Goal: Information Seeking & Learning: Learn about a topic

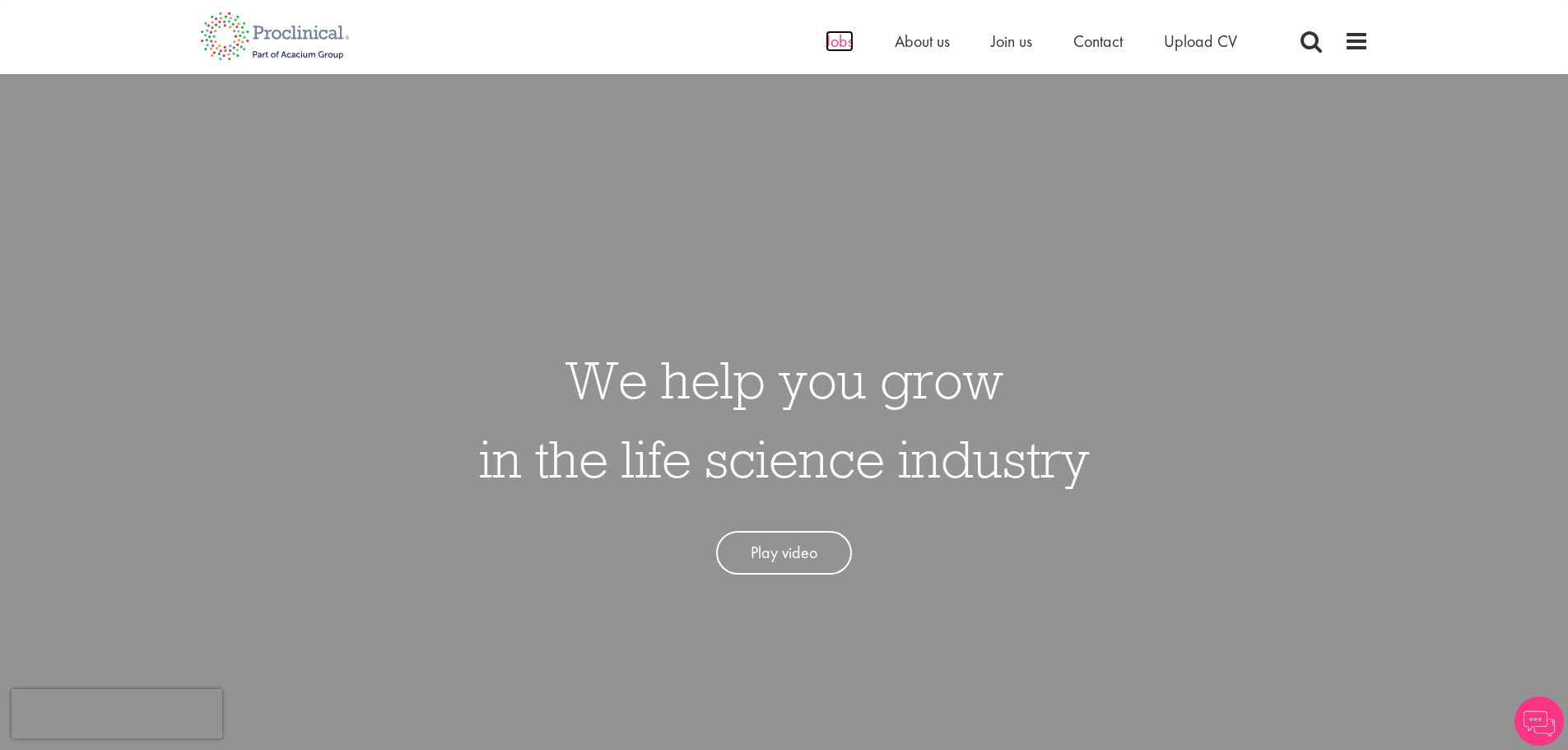
click at [831, 43] on span "Jobs" at bounding box center [840, 40] width 28 height 22
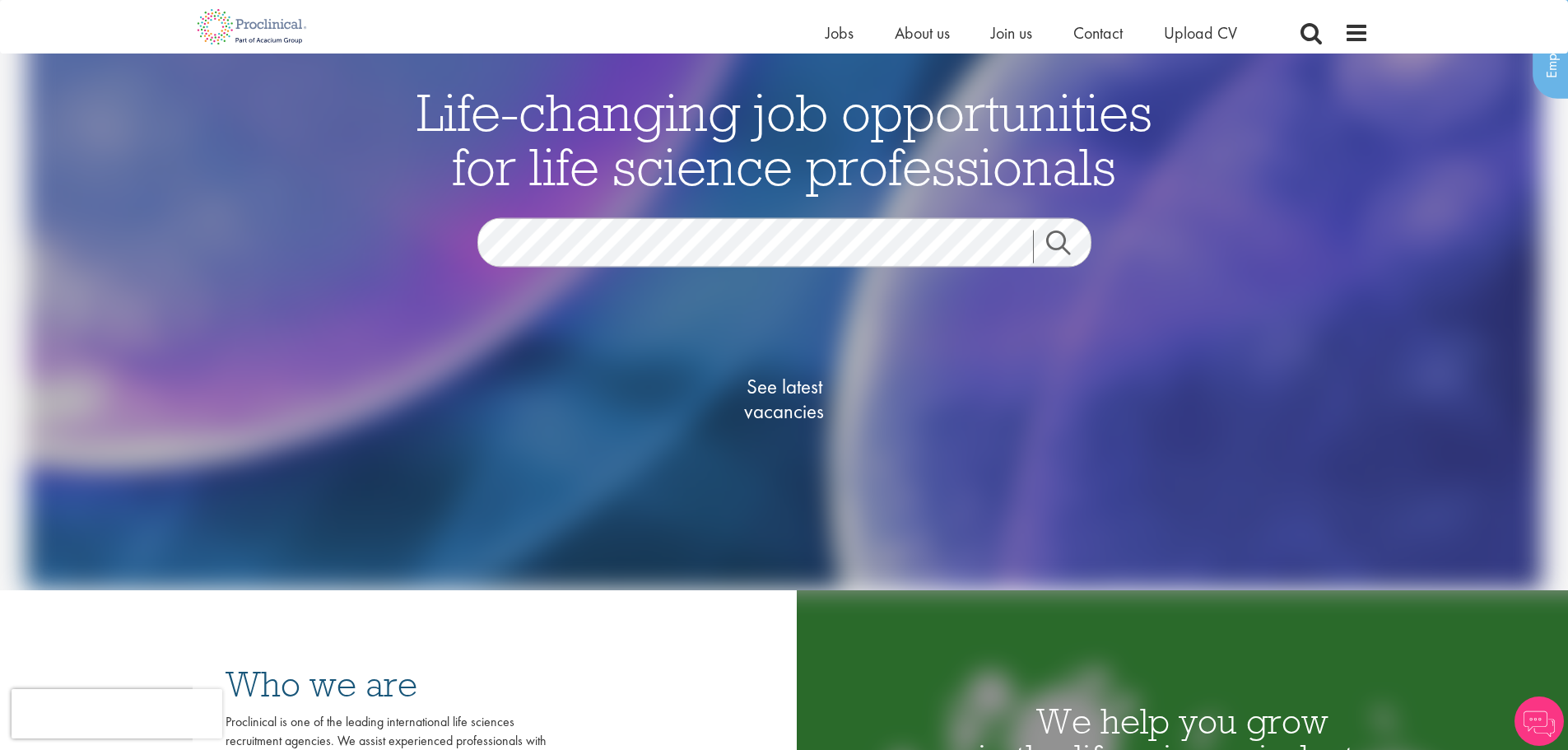
scroll to position [247, 0]
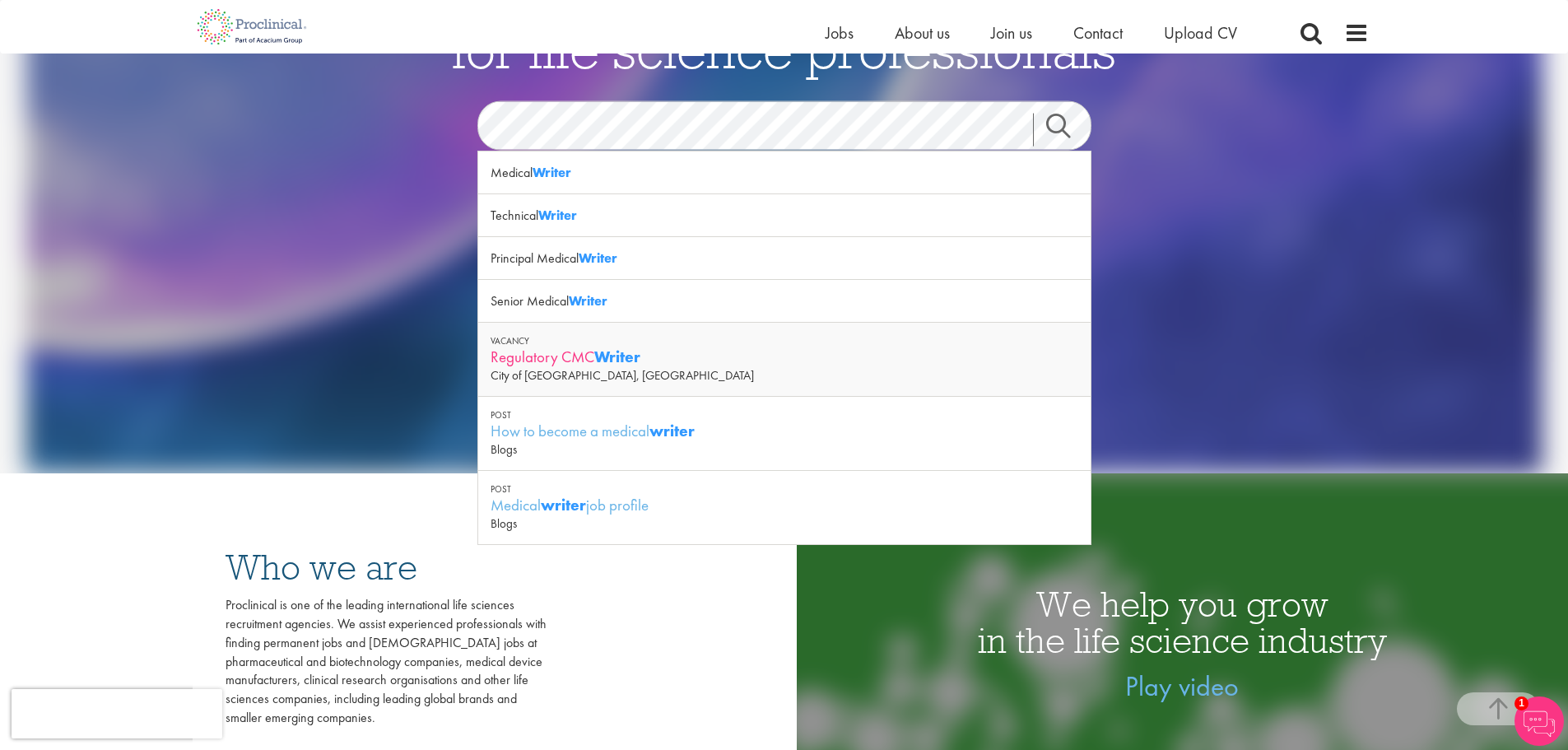
click at [584, 365] on div "Regulatory CMC Writer" at bounding box center [784, 357] width 588 height 21
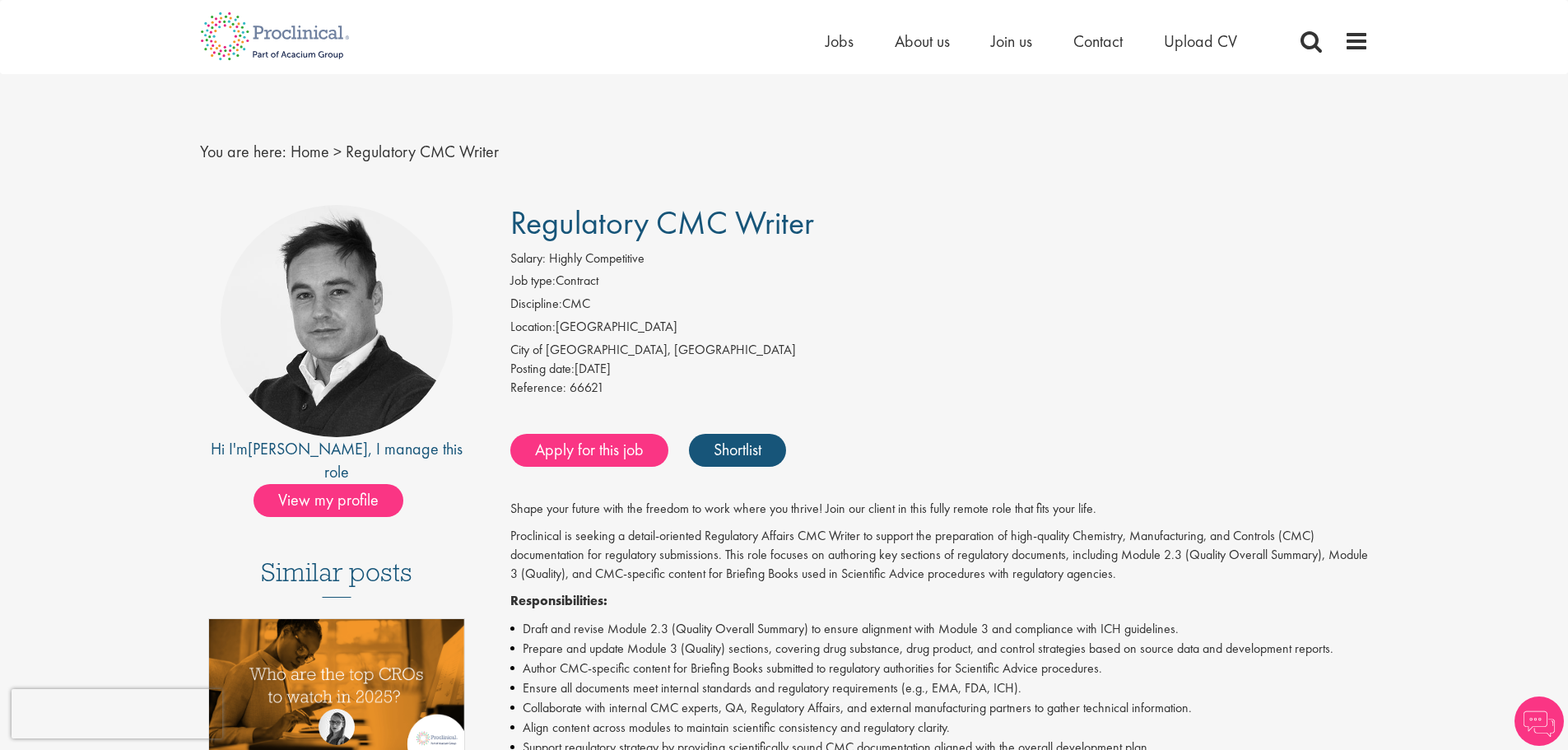
drag, startPoint x: 744, startPoint y: 219, endPoint x: 851, endPoint y: 221, distance: 107.0
click at [851, 221] on h1 "Regulatory CMC Writer" at bounding box center [939, 223] width 859 height 37
copy span "Writer"
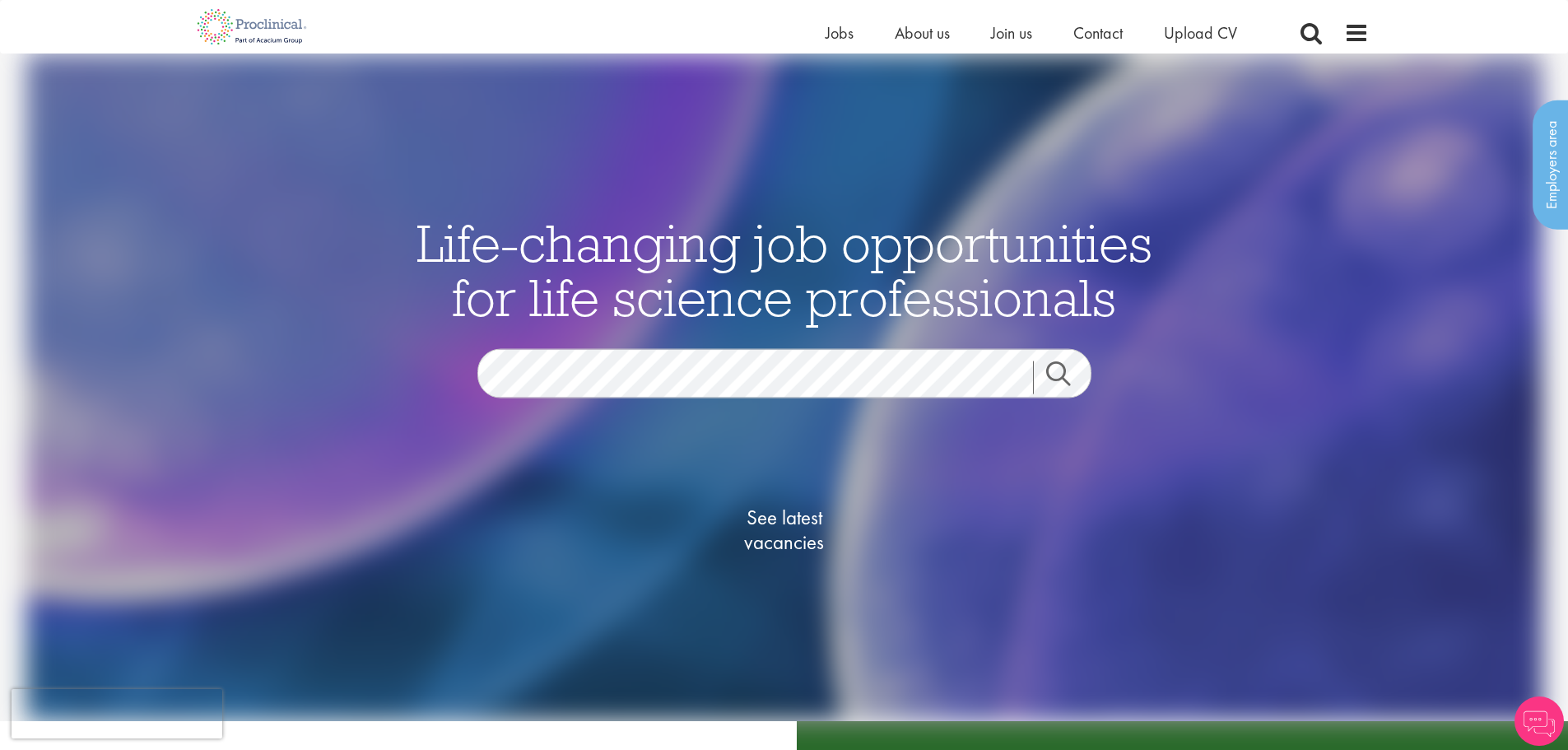
click at [617, 398] on div "See latest vacancies" at bounding box center [784, 512] width 799 height 228
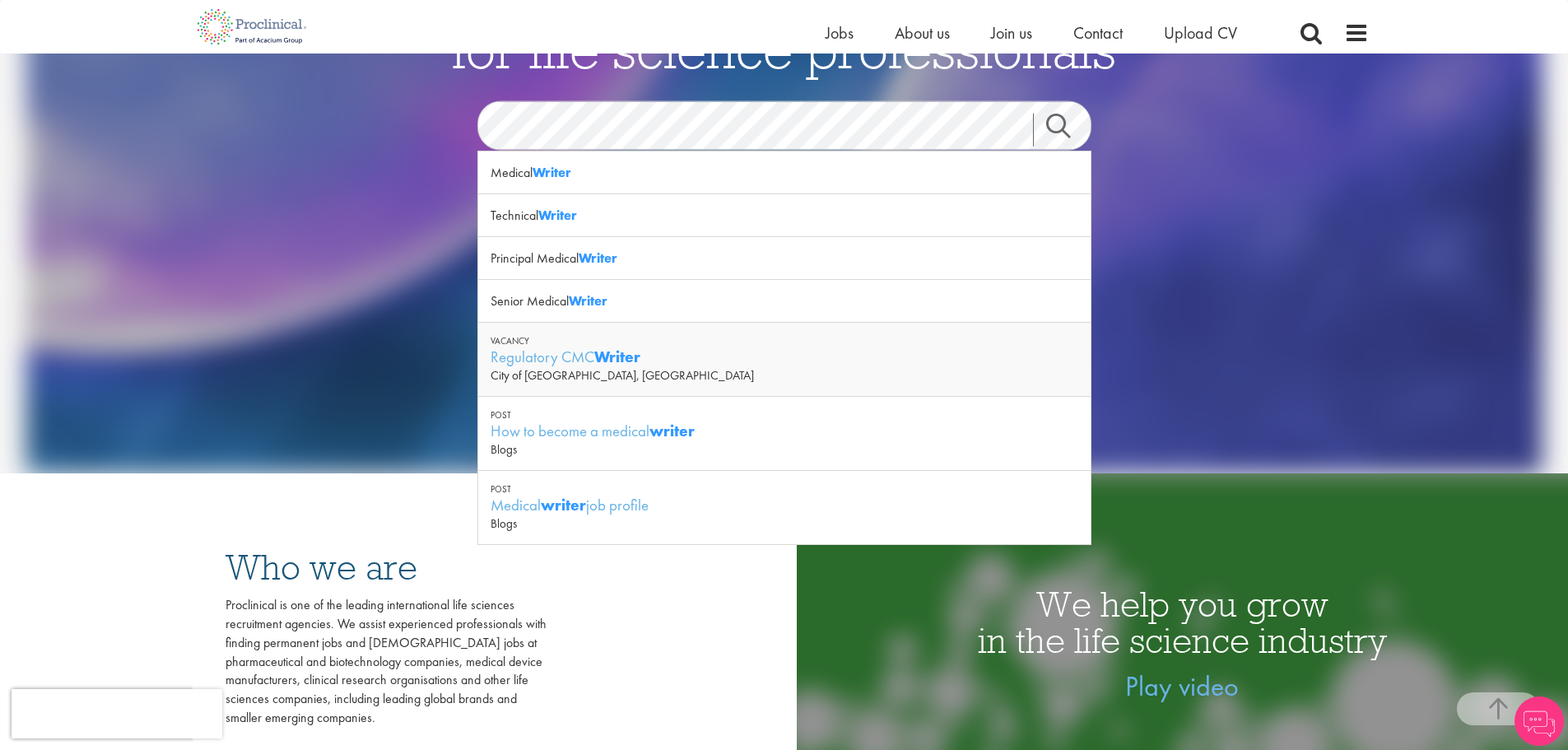
click at [1056, 136] on link "Search" at bounding box center [1068, 130] width 70 height 33
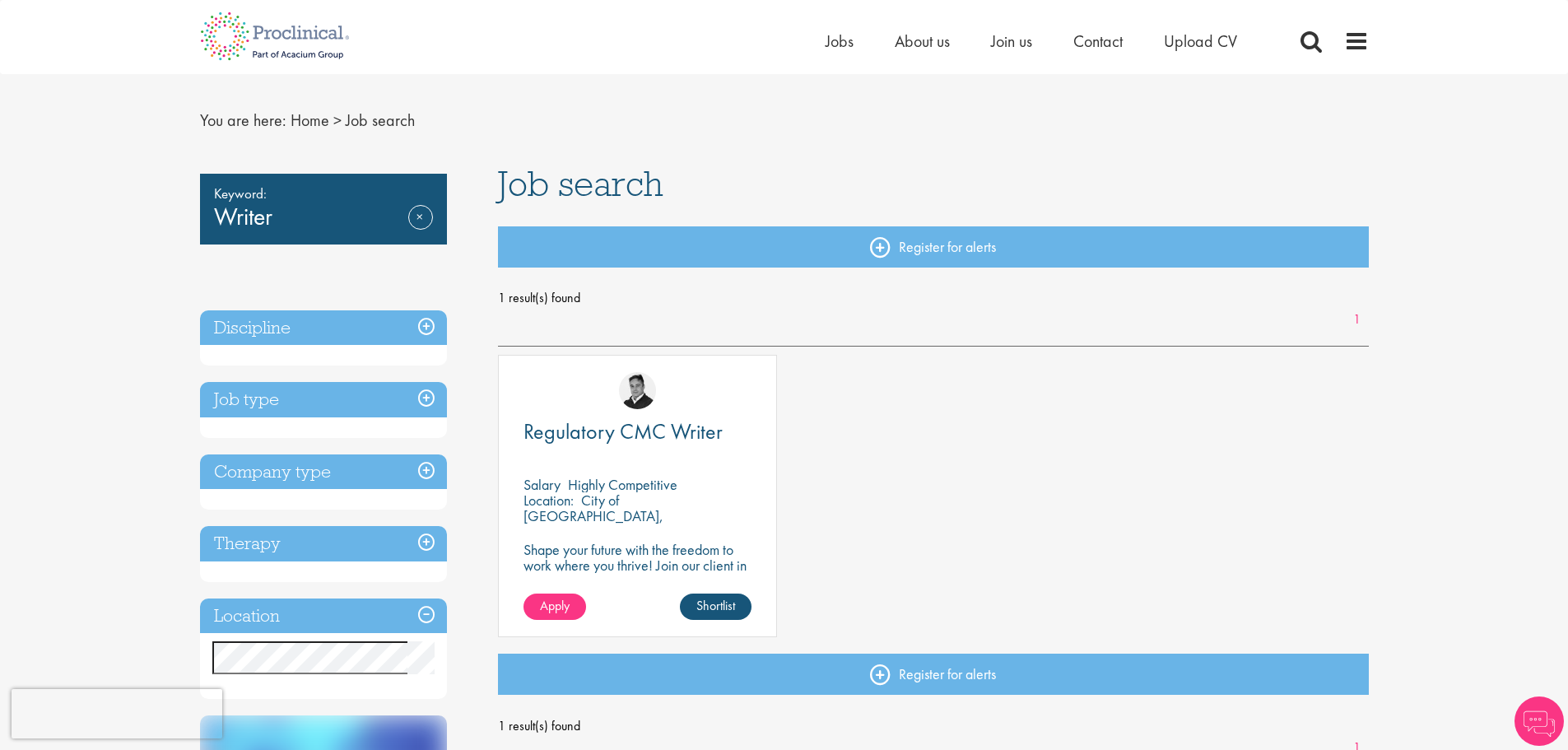
scroll to position [329, 0]
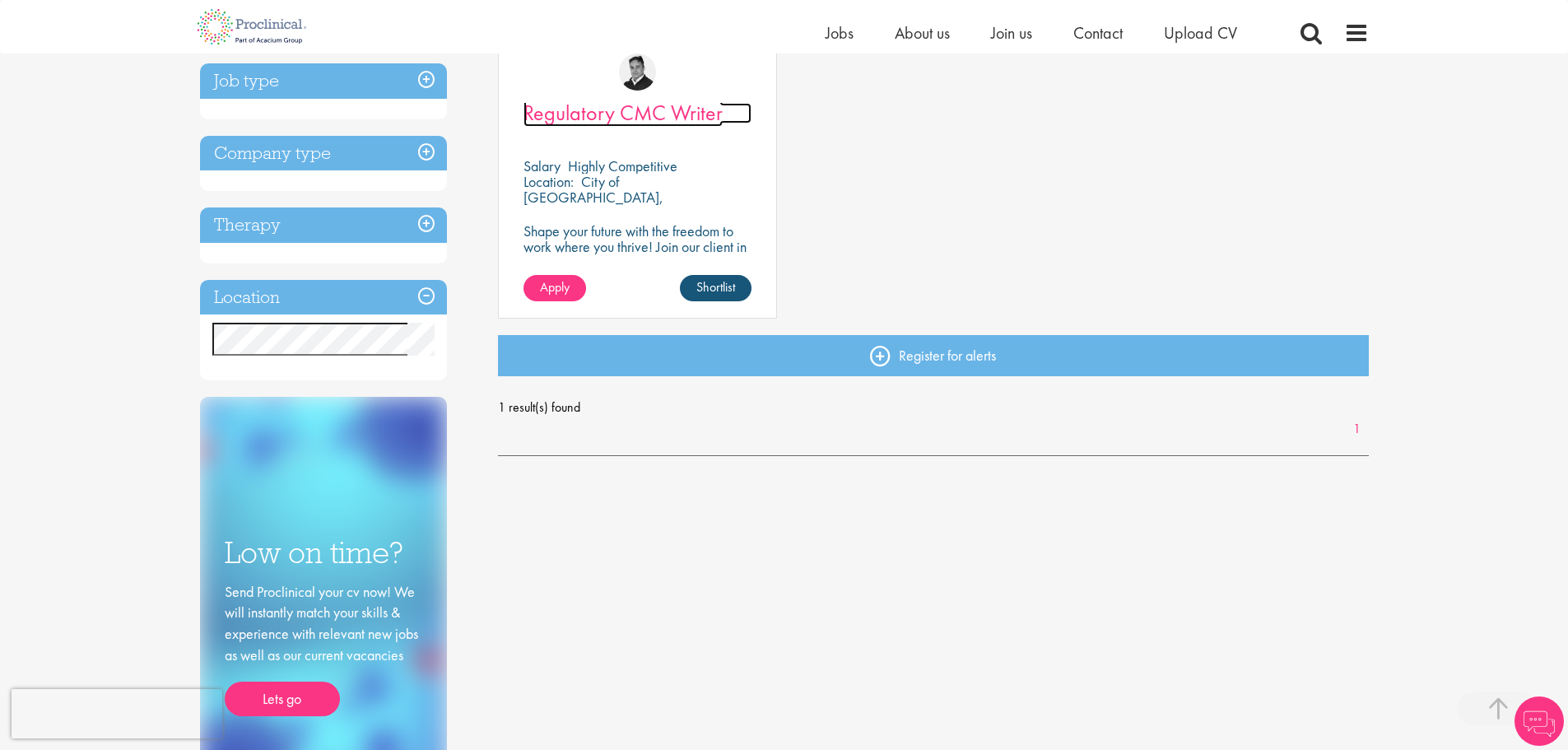
click at [647, 116] on span "Regulatory CMC Writer" at bounding box center [623, 113] width 199 height 28
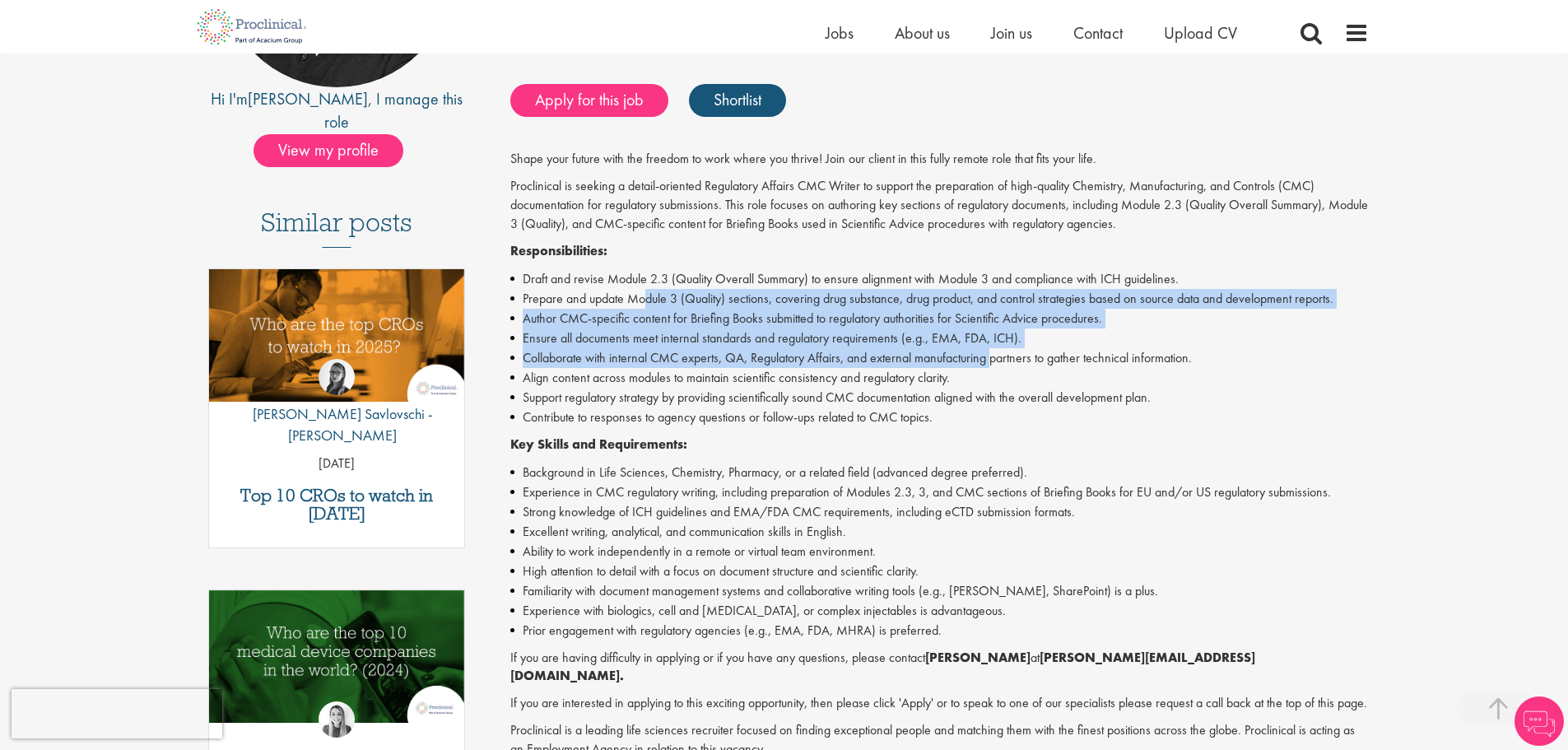
drag, startPoint x: 643, startPoint y: 300, endPoint x: 1004, endPoint y: 381, distance: 370.0
click at [995, 366] on ul "Draft and revise Module 2.3 (Quality Overall Summary) to ensure alignment with …" at bounding box center [939, 348] width 859 height 158
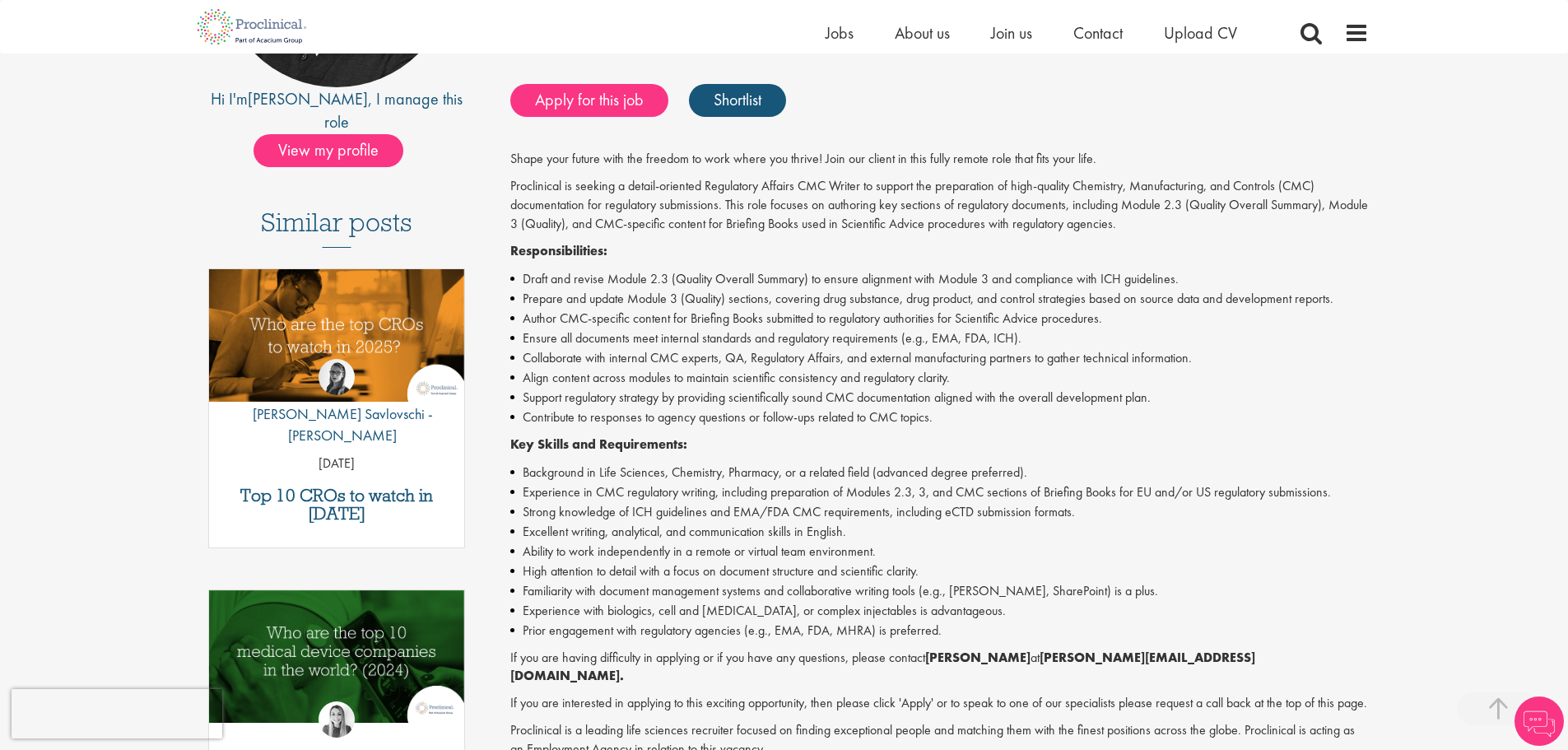
click at [1006, 383] on li "Align content across modules to maintain scientific consistency and regulatory …" at bounding box center [939, 378] width 859 height 20
